Goal: Navigation & Orientation: Find specific page/section

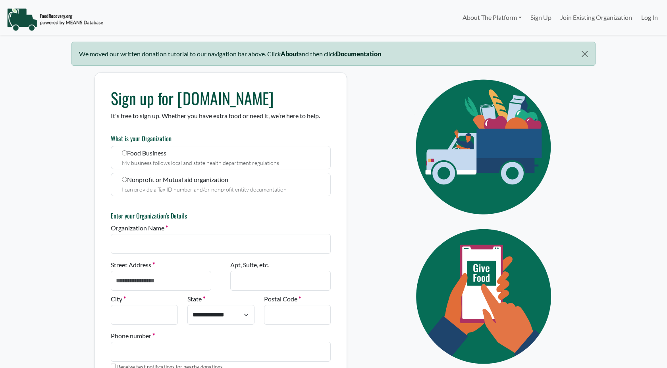
select select "Language Translate Widget"
click at [649, 16] on link "Log In" at bounding box center [649, 18] width 25 height 16
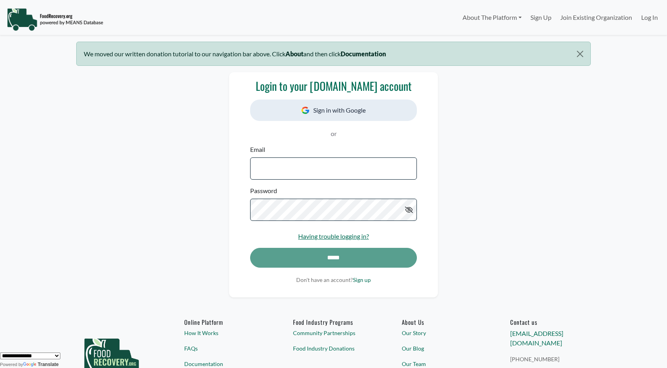
click at [343, 108] on button "Sign in with Google" at bounding box center [333, 110] width 167 height 21
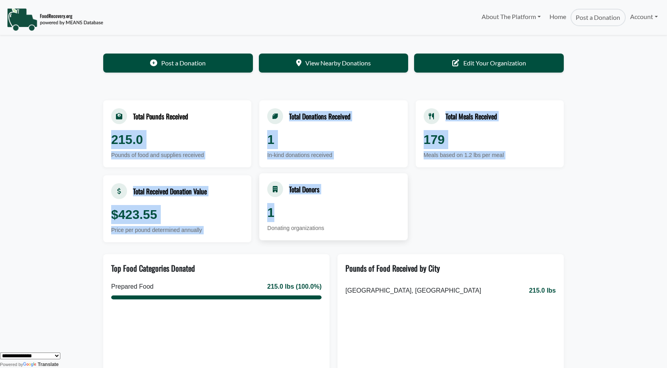
drag, startPoint x: 63, startPoint y: 130, endPoint x: 399, endPoint y: 209, distance: 344.6
click at [399, 211] on body "About The Platform How It Works FAQs Documentation Home Post a Donation Account…" at bounding box center [333, 184] width 667 height 368
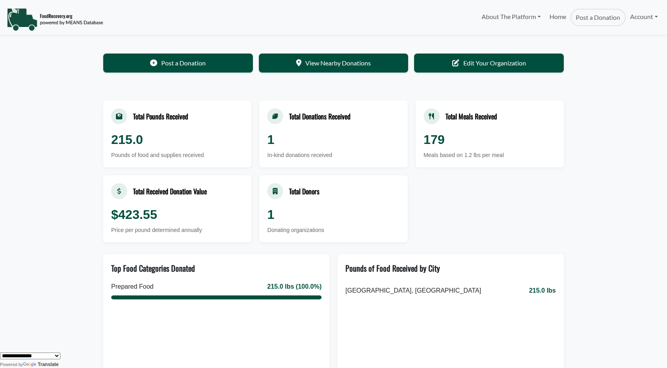
click at [461, 204] on div "Total Pounds Received 215.0 Pounds of food and supplies received Total Donation…" at bounding box center [333, 171] width 460 height 142
drag, startPoint x: 166, startPoint y: 207, endPoint x: 124, endPoint y: 214, distance: 42.6
click at [125, 214] on div "$423.55" at bounding box center [177, 212] width 132 height 19
click at [311, 62] on link "View Nearby Donations" at bounding box center [334, 62] width 150 height 19
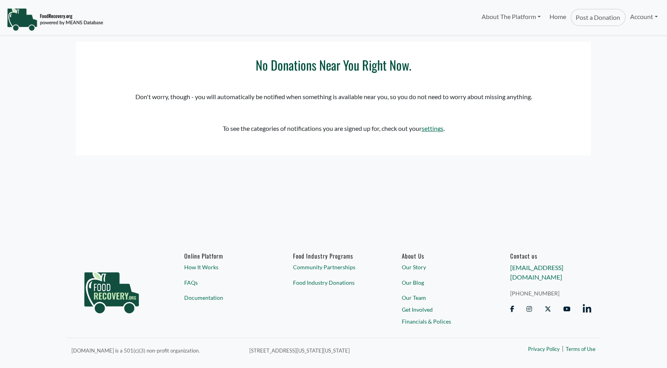
select select "Language Translate Widget"
click at [18, 13] on img at bounding box center [55, 20] width 96 height 24
